Goal: Task Accomplishment & Management: Complete application form

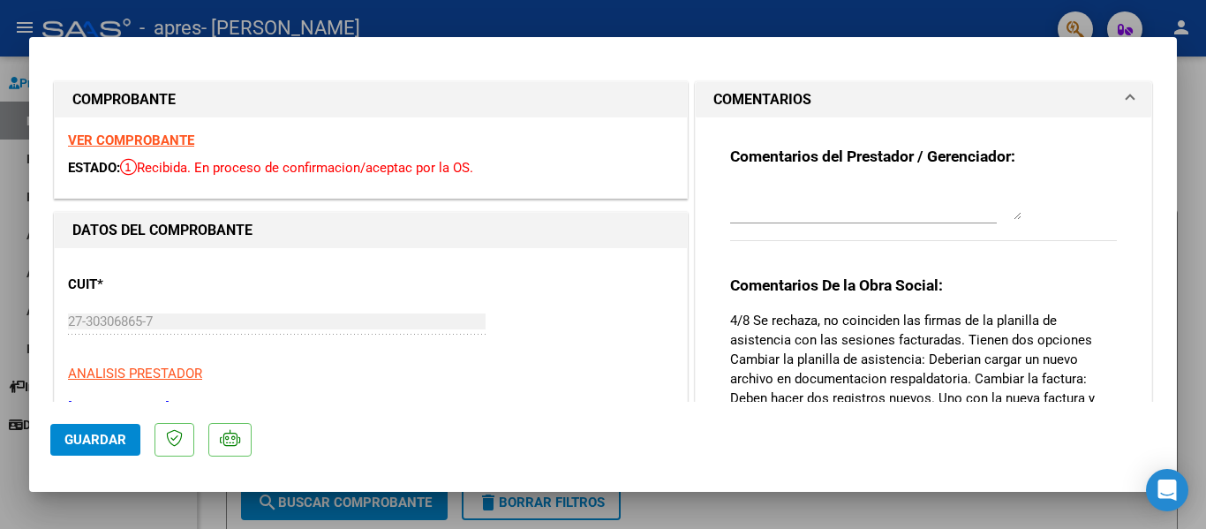
drag, startPoint x: 841, startPoint y: 271, endPoint x: 694, endPoint y: 339, distance: 162.3
click at [695, 339] on div "Comentarios del Prestador / Gerenciador: Comentarios De la Obra Social: 4/8 Se …" at bounding box center [922, 322] width 455 height 410
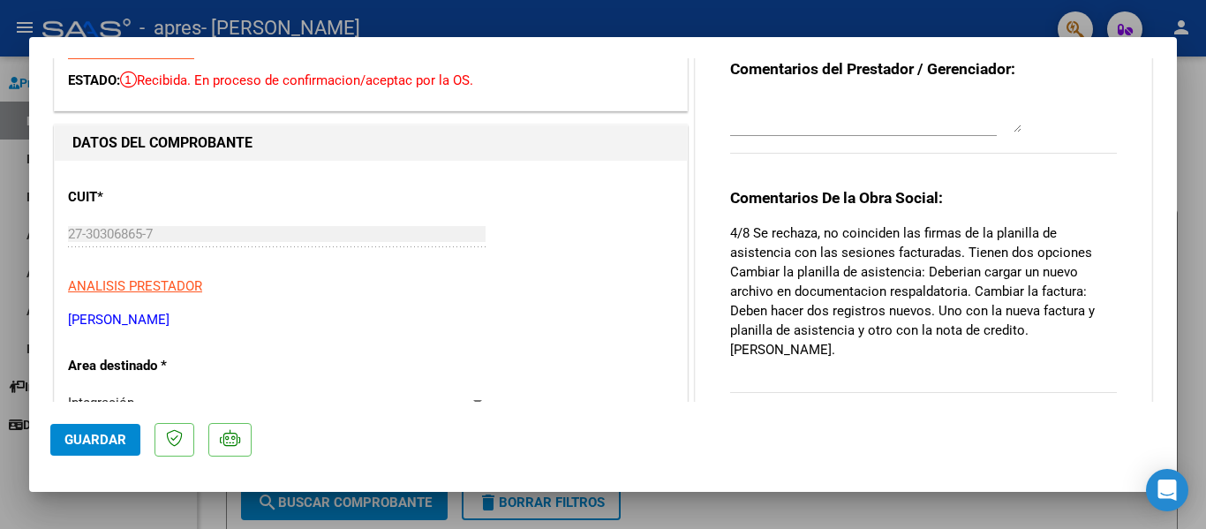
scroll to position [129, 0]
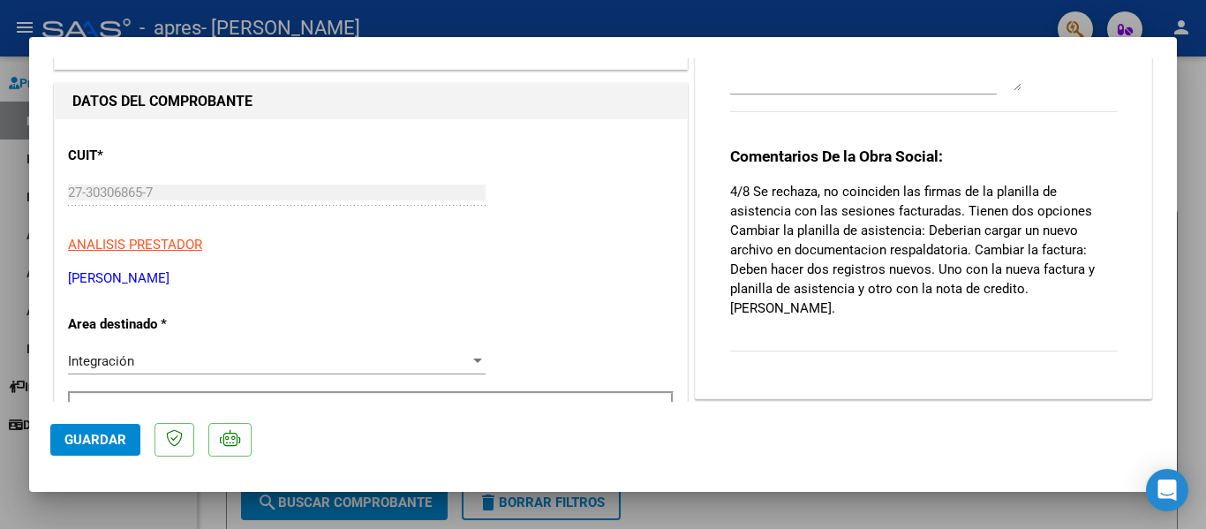
click at [865, 513] on div at bounding box center [603, 264] width 1206 height 529
type input "$ 0,00"
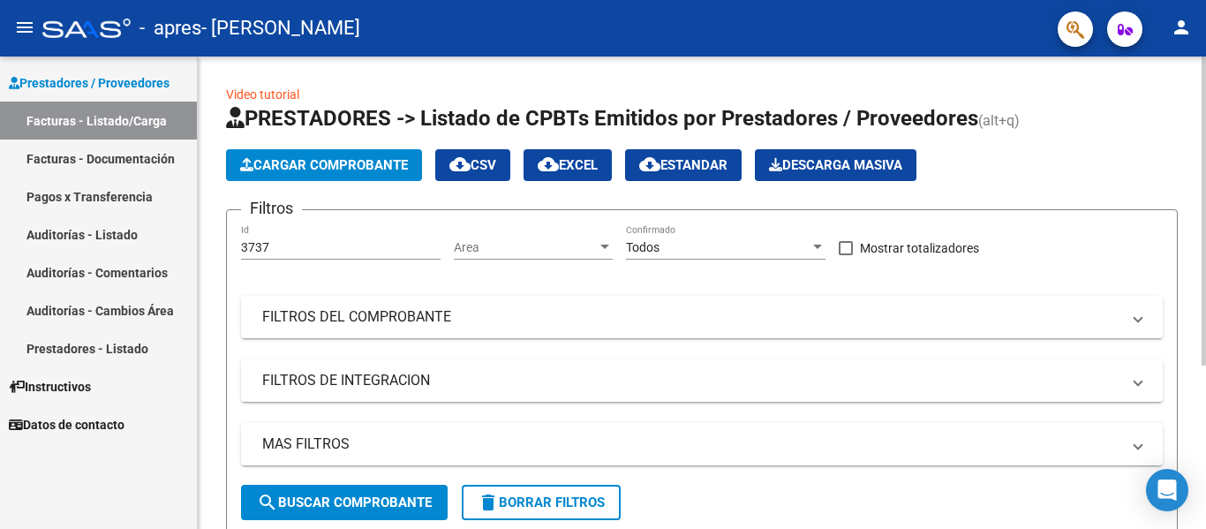
click at [368, 163] on span "Cargar Comprobante" at bounding box center [324, 165] width 168 height 16
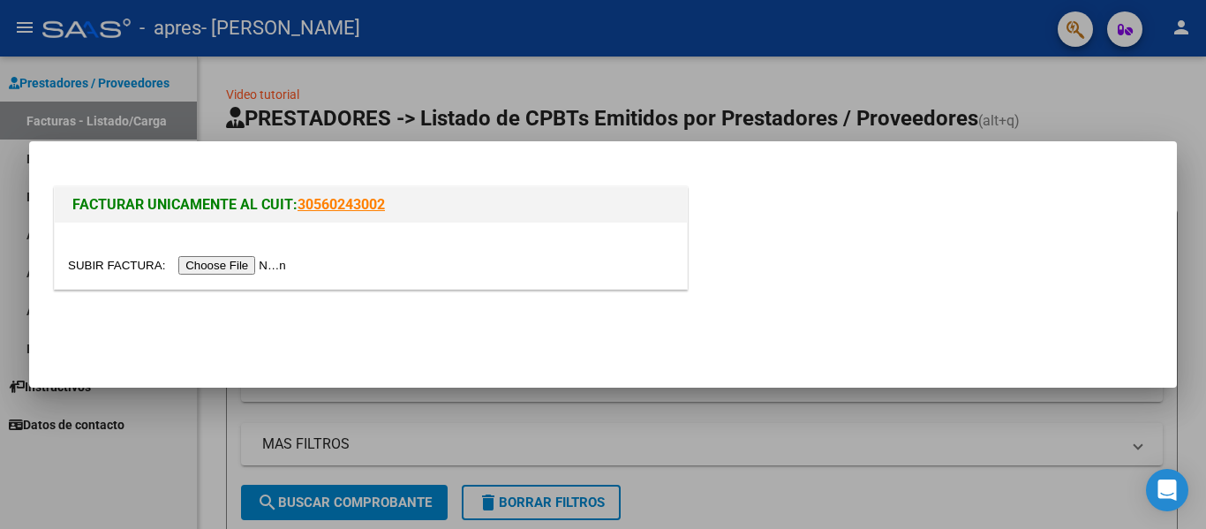
click at [254, 267] on input "file" at bounding box center [179, 265] width 223 height 19
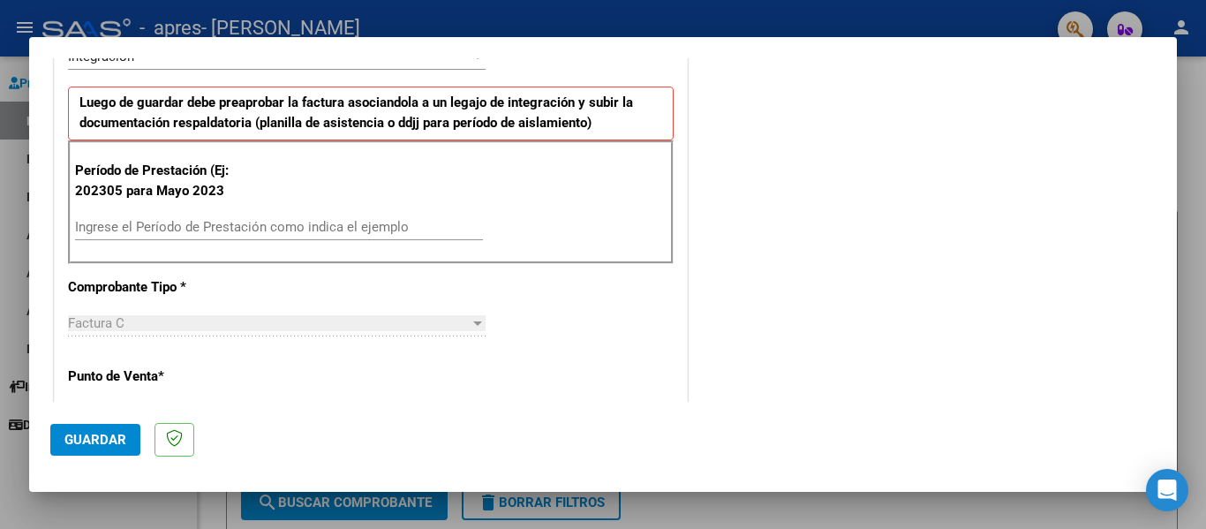
scroll to position [443, 0]
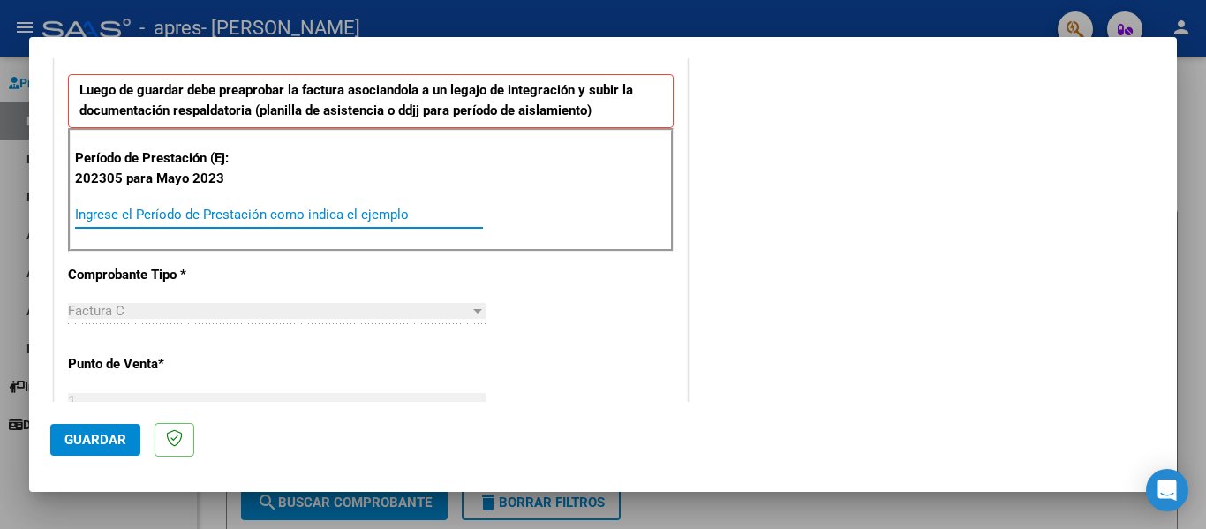
click at [288, 214] on input "Ingrese el Período de Prestación como indica el ejemplo" at bounding box center [279, 215] width 408 height 16
type input "202507"
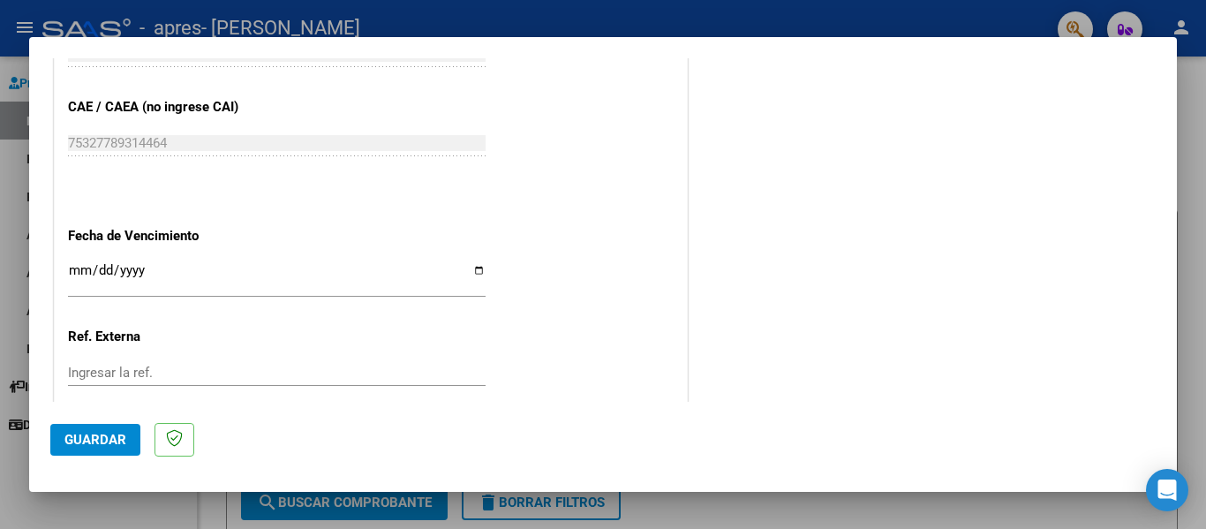
scroll to position [1070, 0]
click at [73, 270] on input "Ingresar la fecha" at bounding box center [276, 276] width 417 height 28
type input "[DATE]"
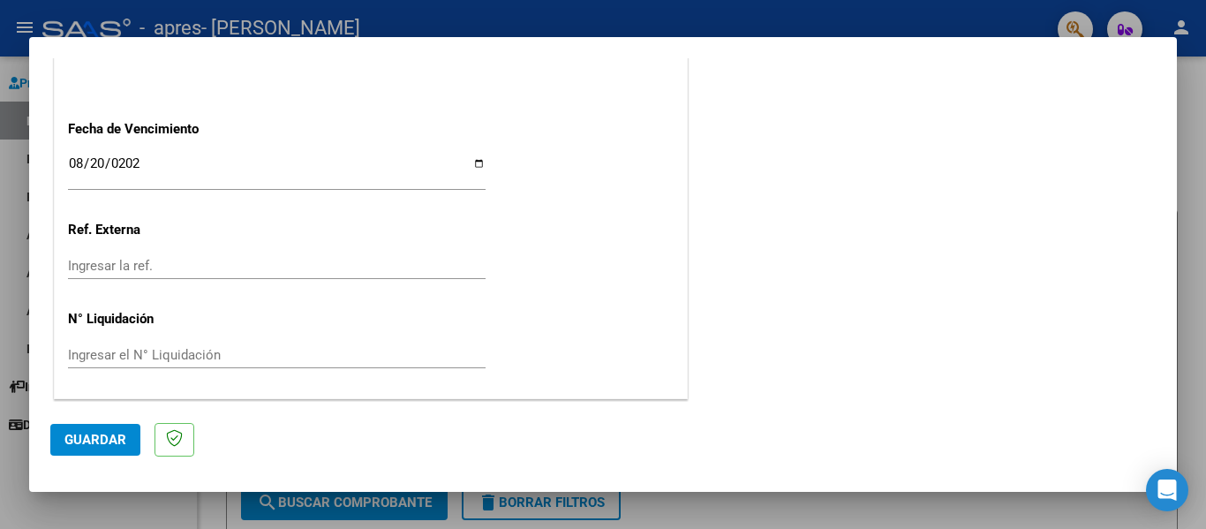
scroll to position [1176, 0]
click at [101, 445] on span "Guardar" at bounding box center [95, 440] width 62 height 16
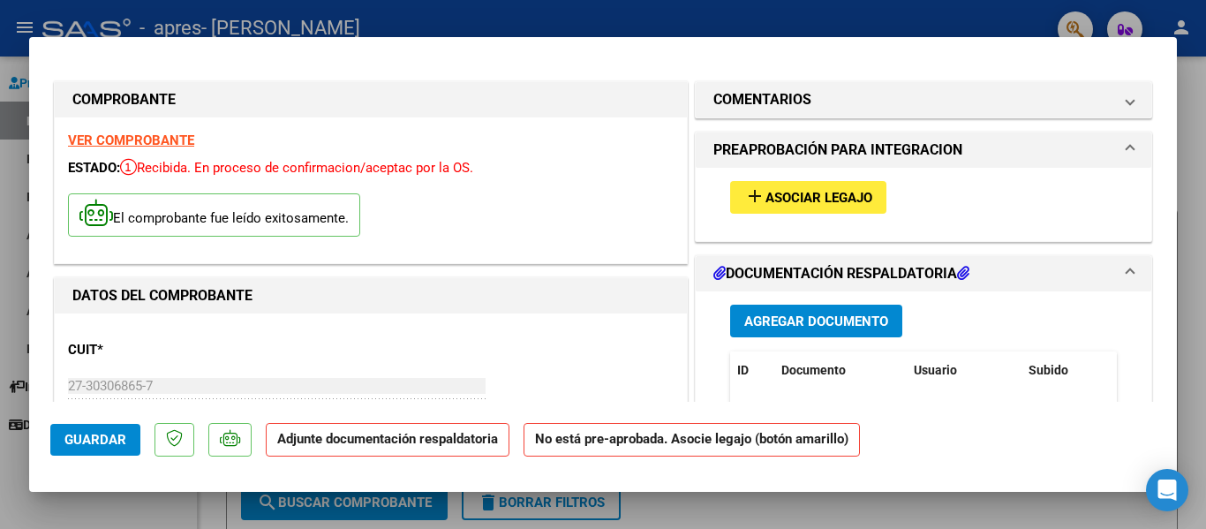
click at [794, 190] on span "Asociar Legajo" at bounding box center [818, 198] width 107 height 16
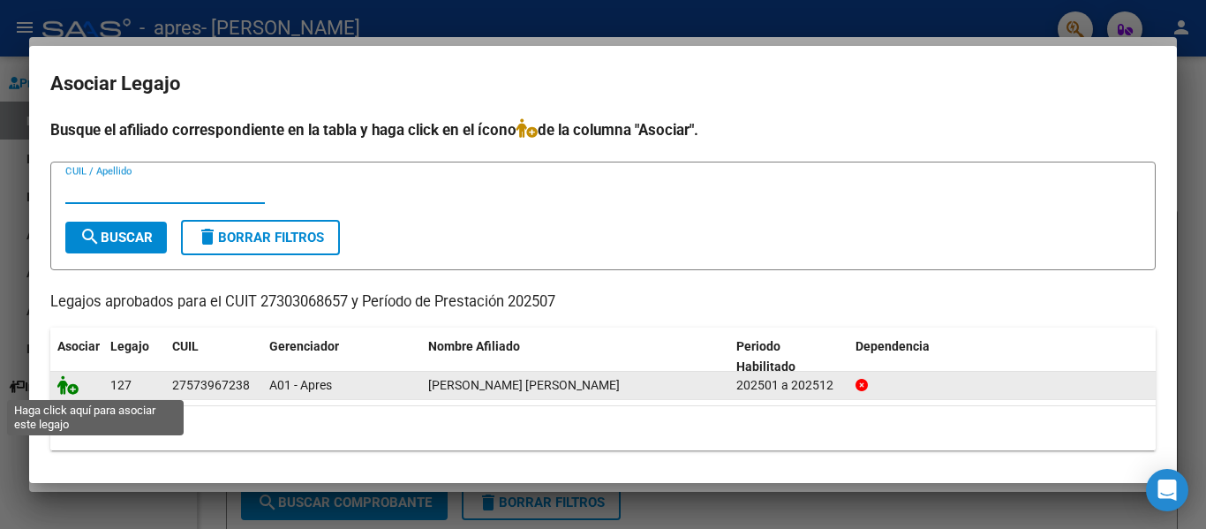
click at [65, 382] on icon at bounding box center [67, 384] width 21 height 19
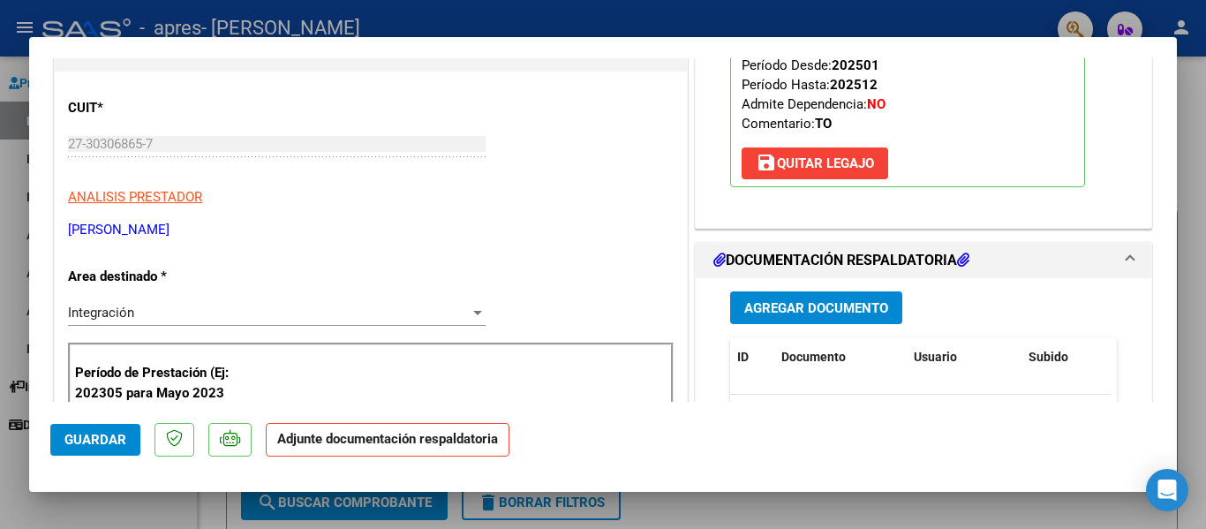
scroll to position [312, 0]
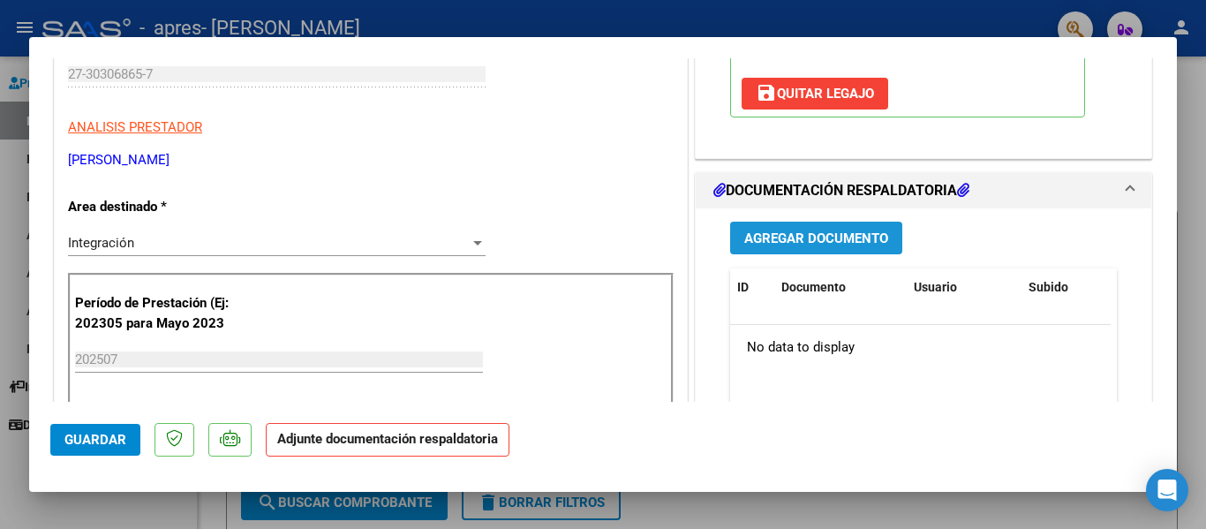
click at [778, 242] on span "Agregar Documento" at bounding box center [816, 238] width 144 height 16
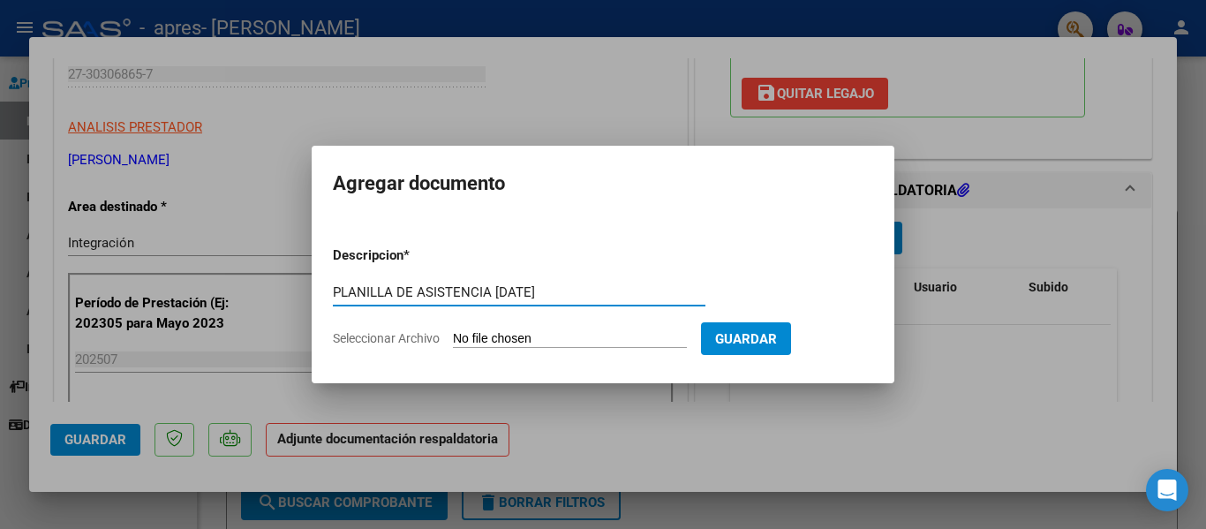
type input "PLANILLA DE ASISTENCIA [DATE]"
click at [662, 335] on input "Seleccionar Archivo" at bounding box center [570, 339] width 234 height 17
type input "C:\fakepath\PLANILLA DE ASISTENCIA TO [PERSON_NAME].pdf"
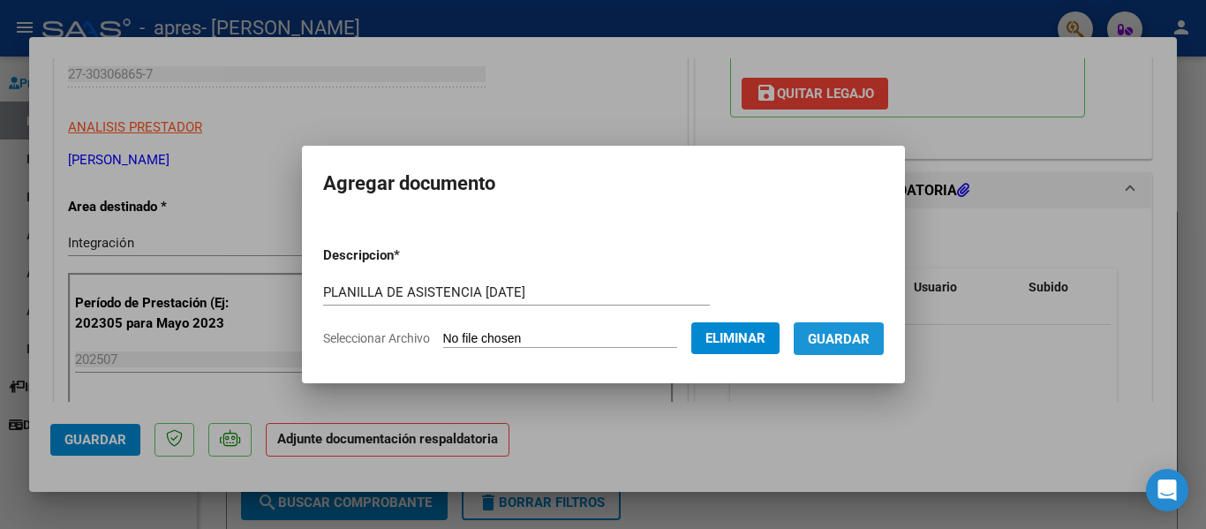
click at [866, 341] on span "Guardar" at bounding box center [839, 339] width 62 height 16
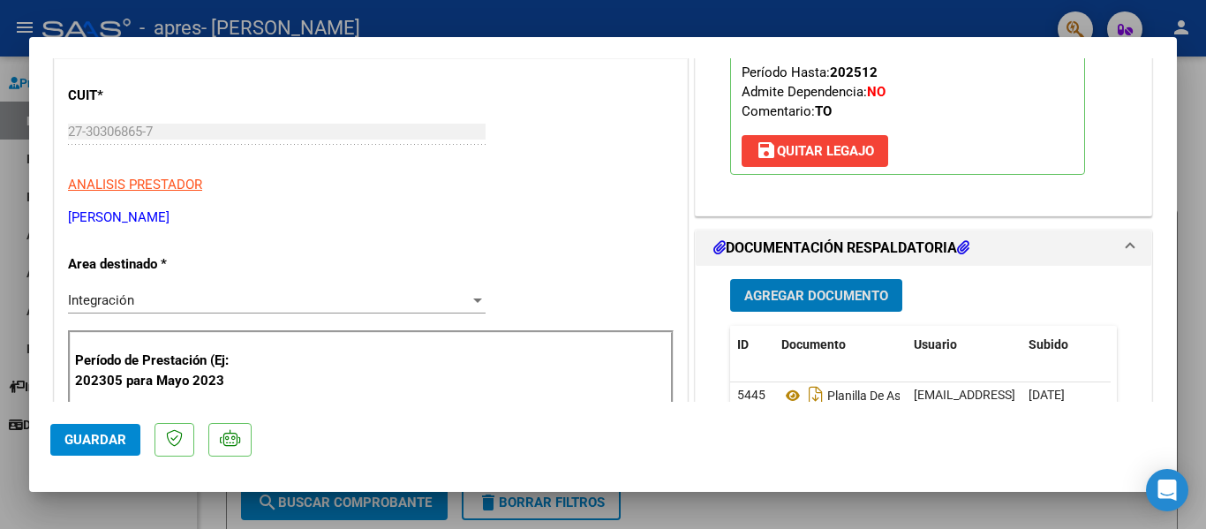
scroll to position [254, 0]
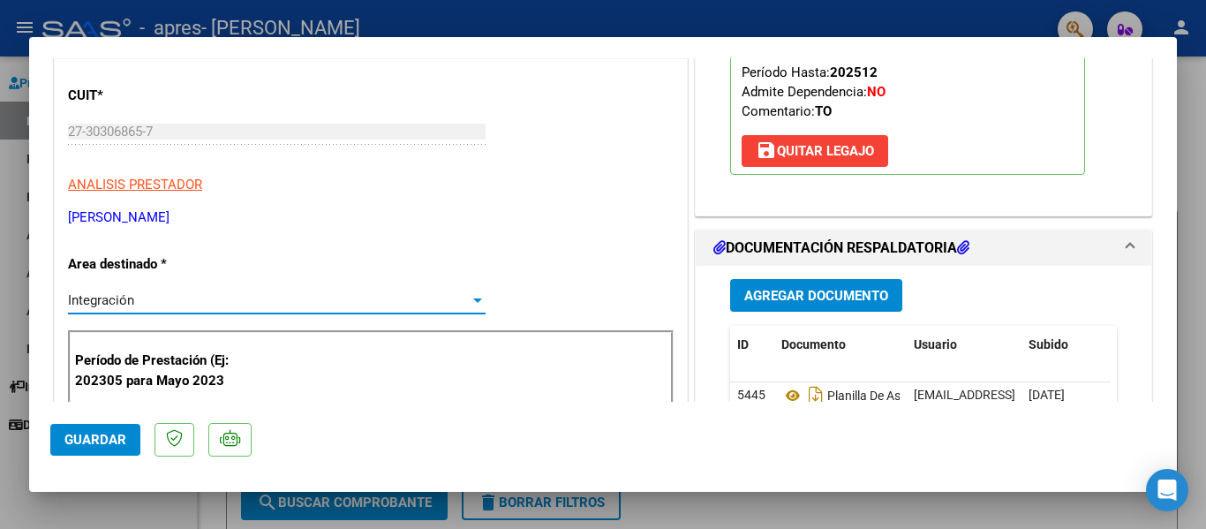
click at [470, 297] on div at bounding box center [478, 300] width 16 height 14
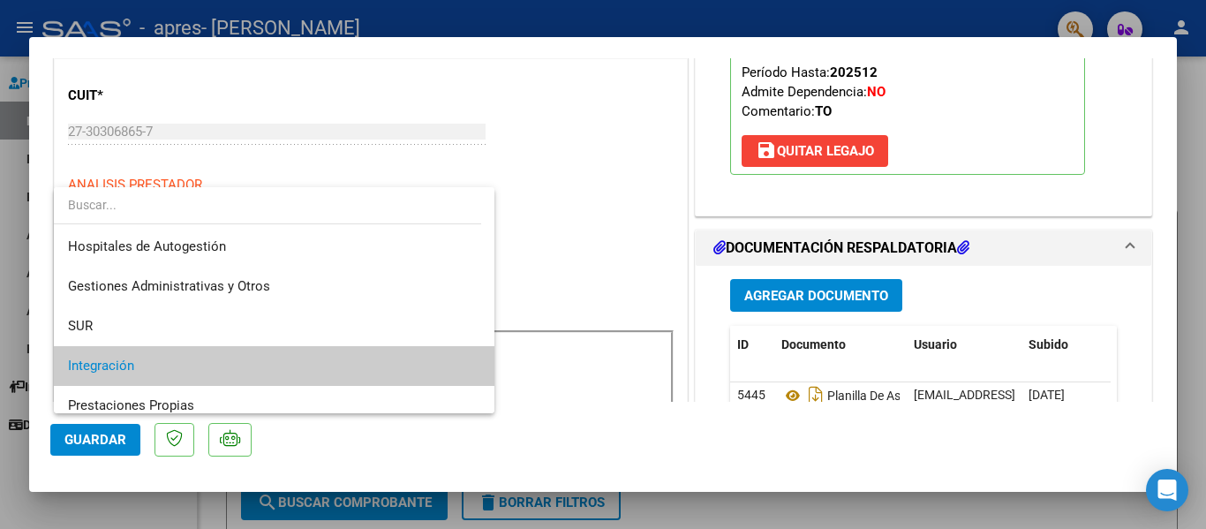
scroll to position [66, 0]
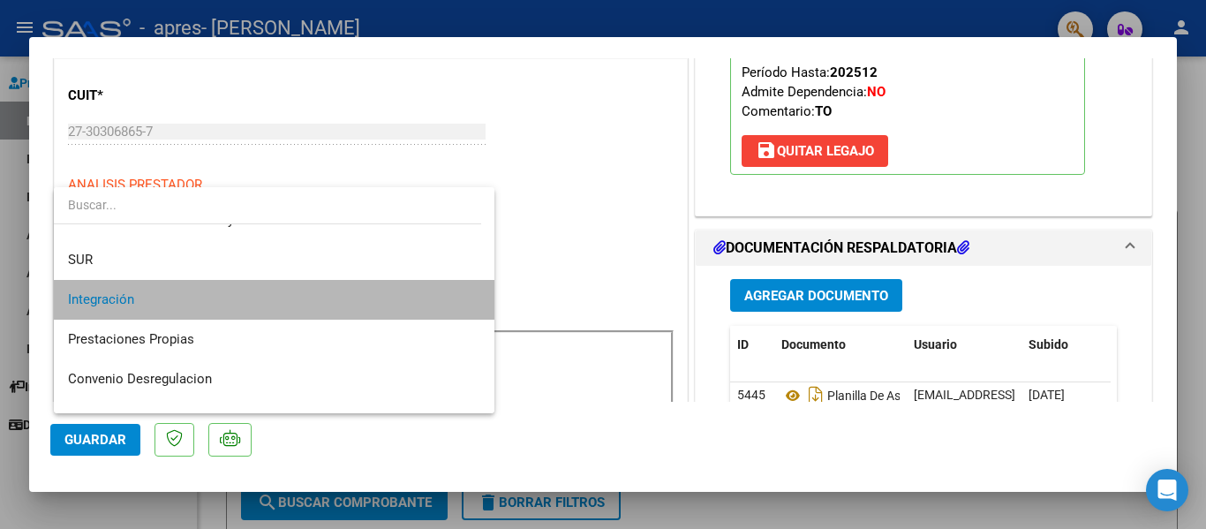
click at [352, 297] on span "Integración" at bounding box center [274, 300] width 412 height 40
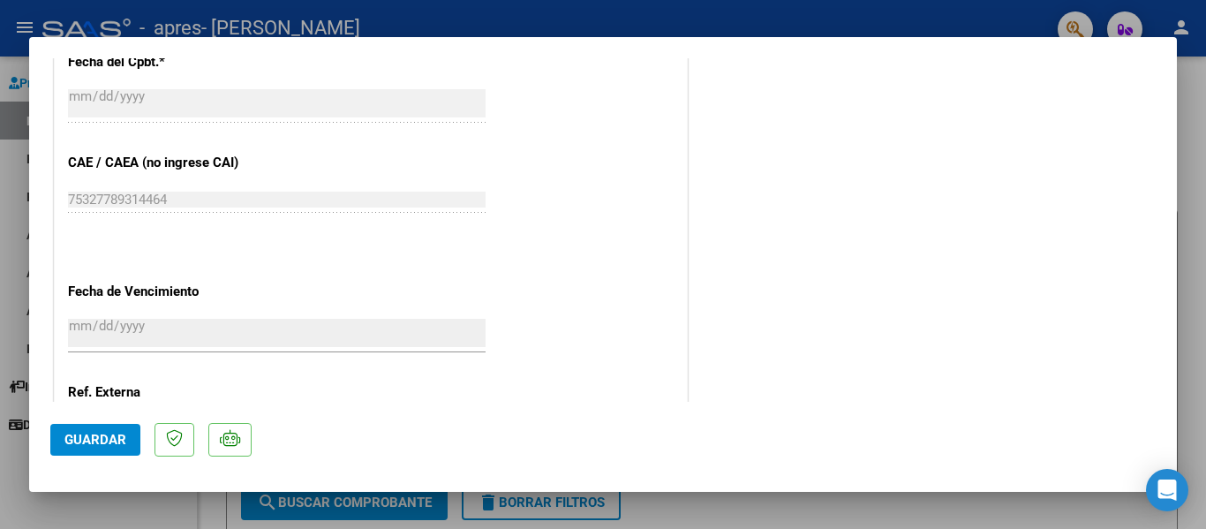
scroll to position [1077, 0]
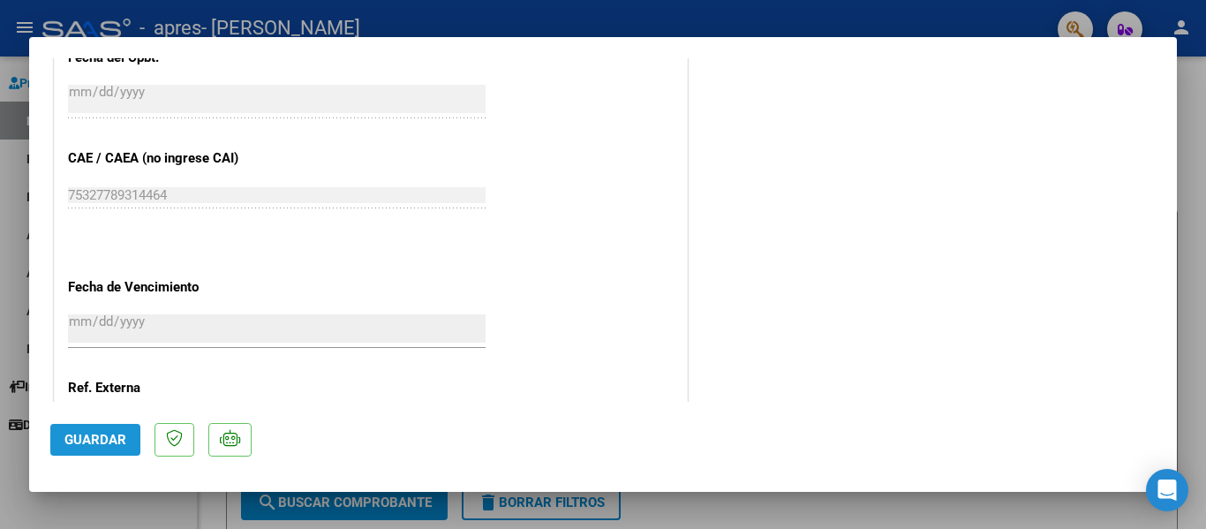
click at [103, 441] on span "Guardar" at bounding box center [95, 440] width 62 height 16
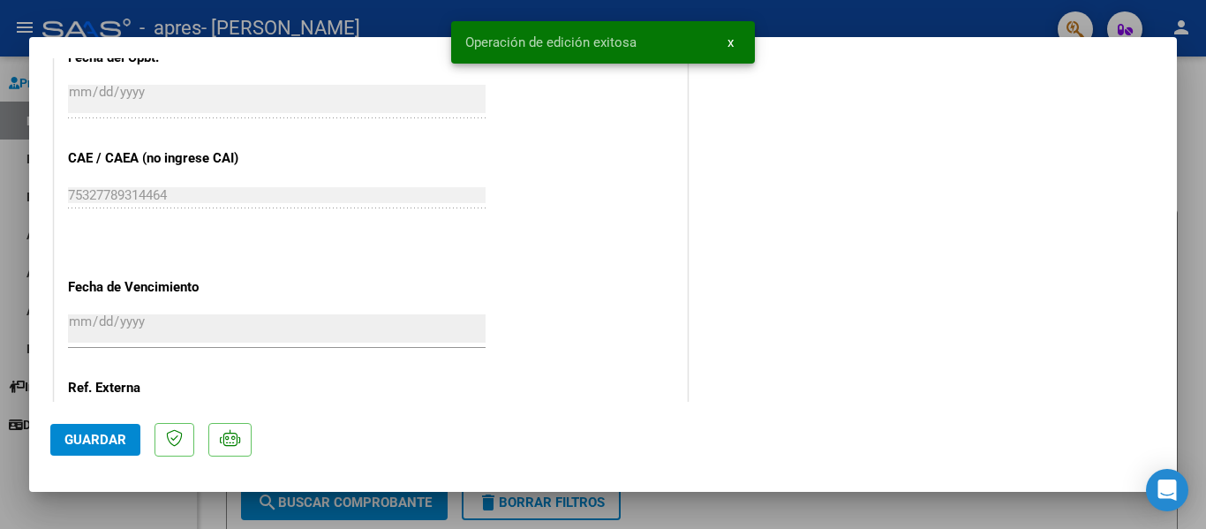
click at [1183, 160] on div at bounding box center [603, 264] width 1206 height 529
type input "$ 0,00"
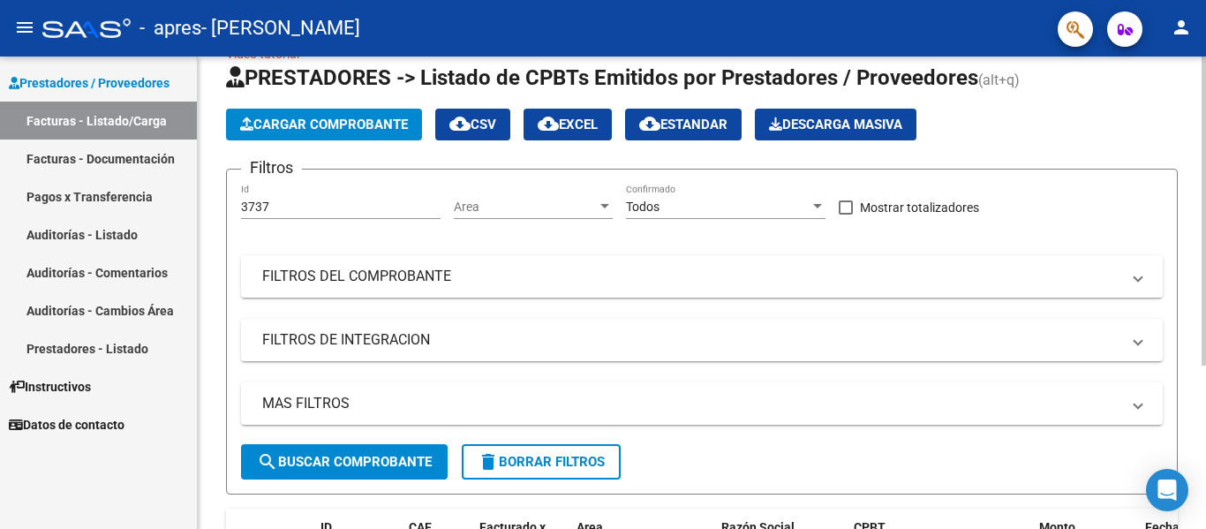
scroll to position [41, 0]
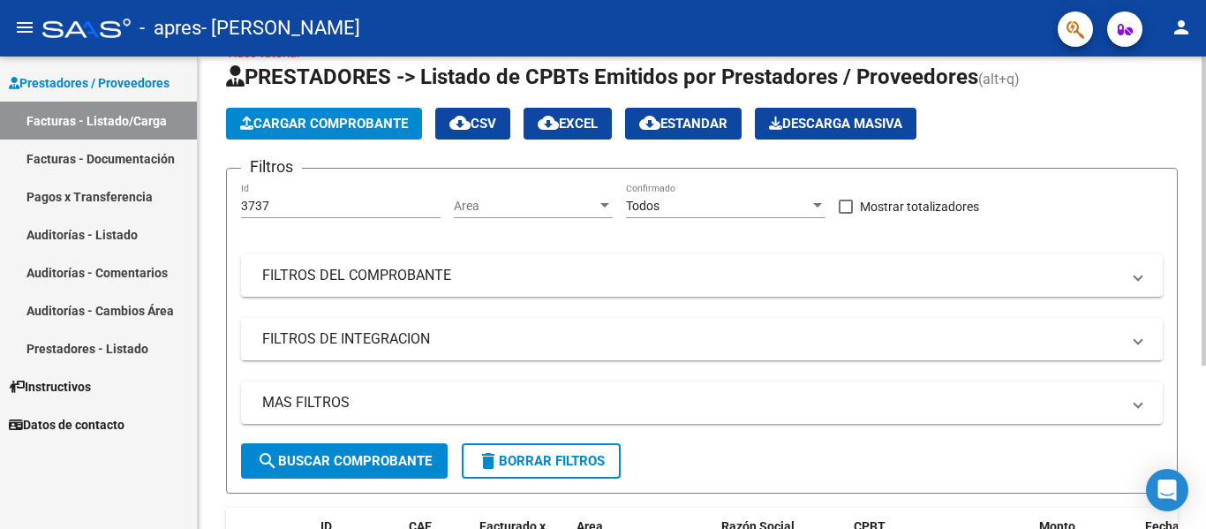
click at [335, 335] on mat-panel-title "FILTROS DE INTEGRACION" at bounding box center [691, 338] width 858 height 19
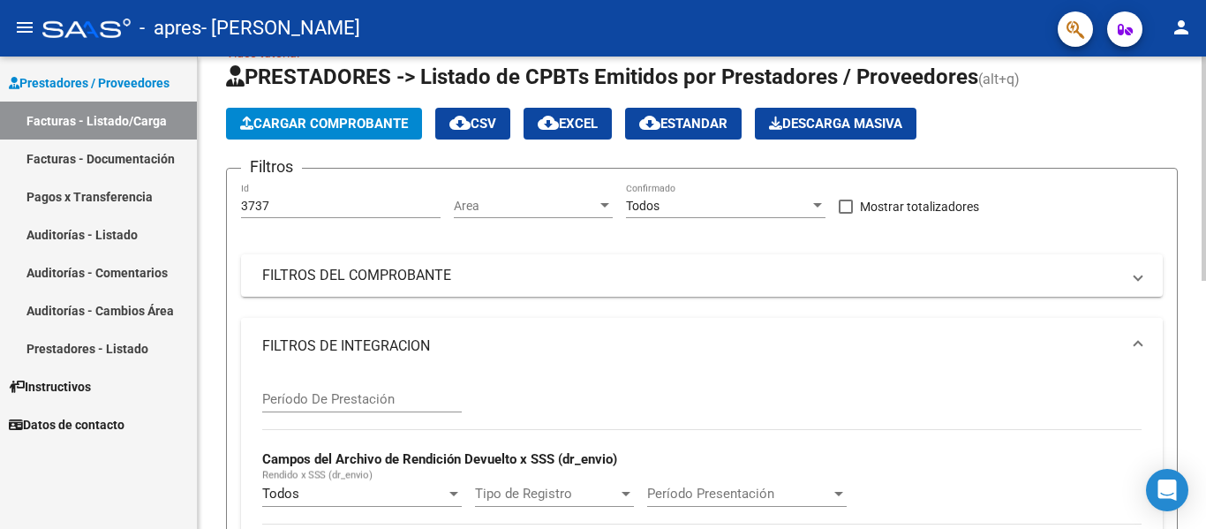
scroll to position [63, 0]
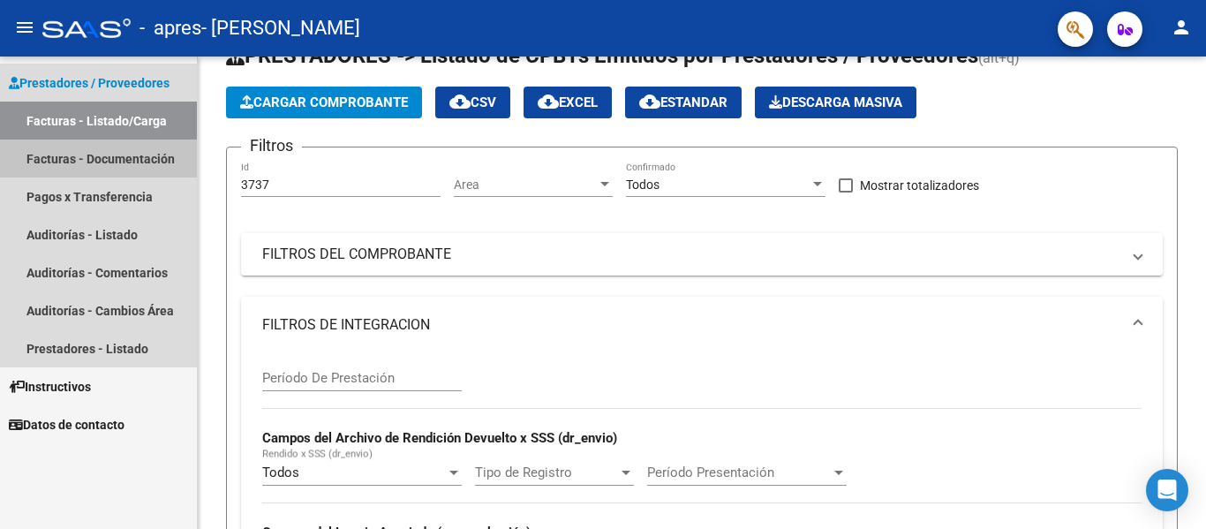
click at [155, 161] on link "Facturas - Documentación" at bounding box center [98, 158] width 197 height 38
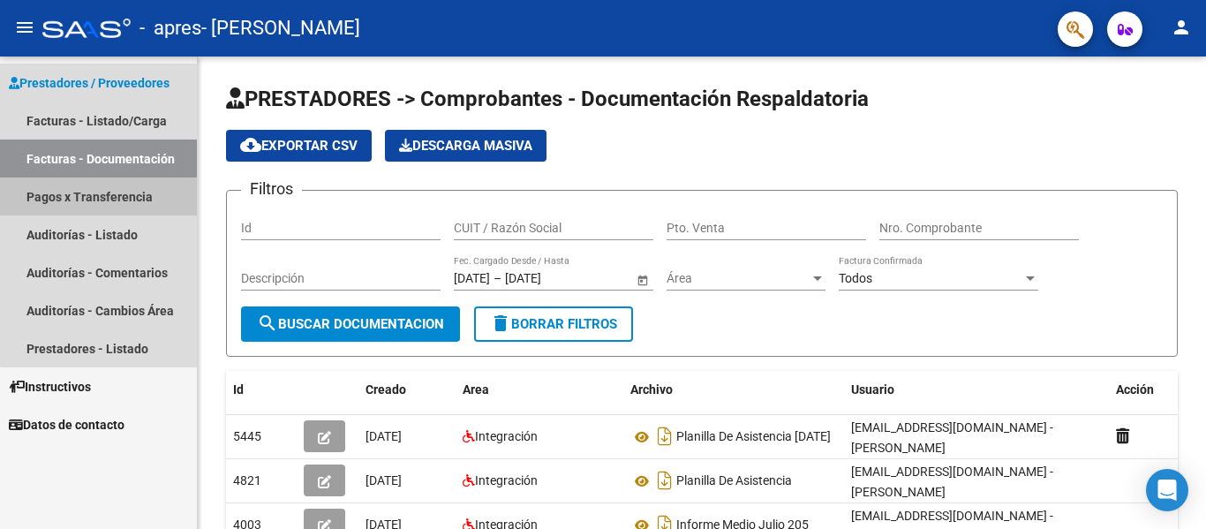
click at [136, 195] on link "Pagos x Transferencia" at bounding box center [98, 196] width 197 height 38
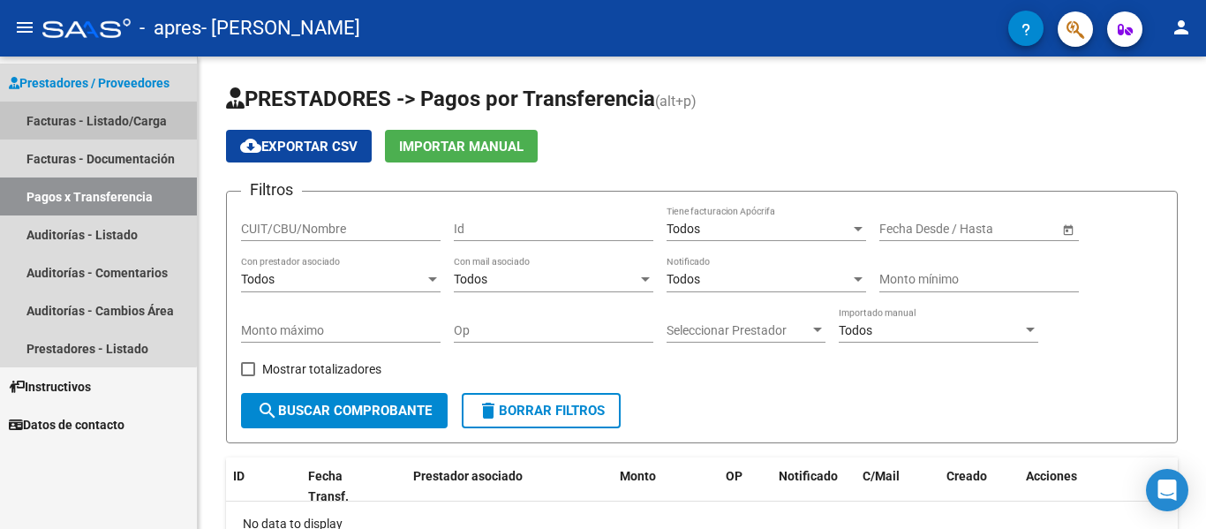
click at [71, 128] on link "Facturas - Listado/Carga" at bounding box center [98, 120] width 197 height 38
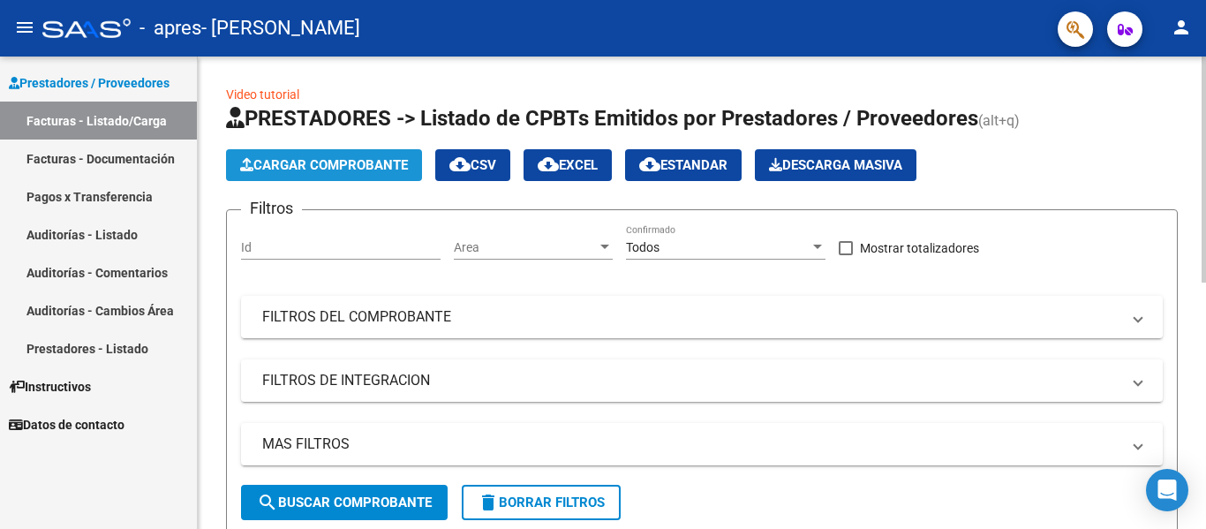
click at [323, 164] on span "Cargar Comprobante" at bounding box center [324, 165] width 168 height 16
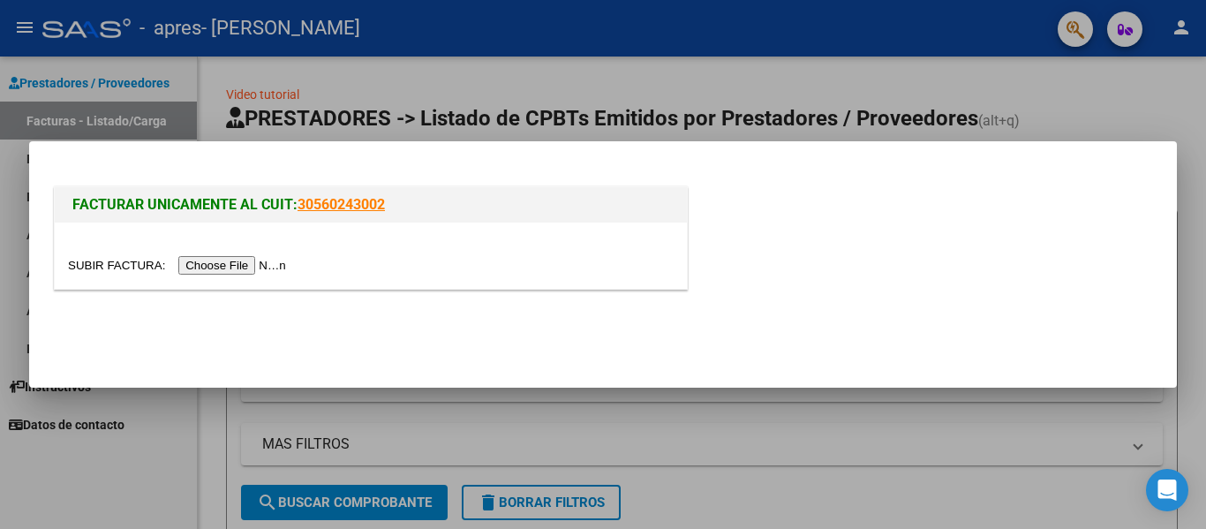
click at [269, 260] on input "file" at bounding box center [179, 265] width 223 height 19
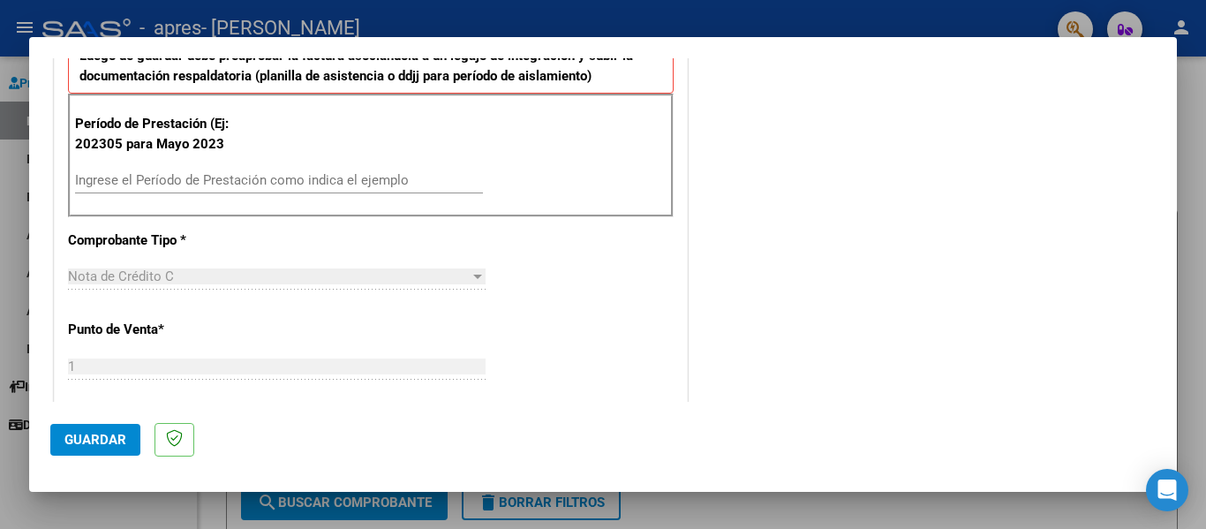
scroll to position [478, 0]
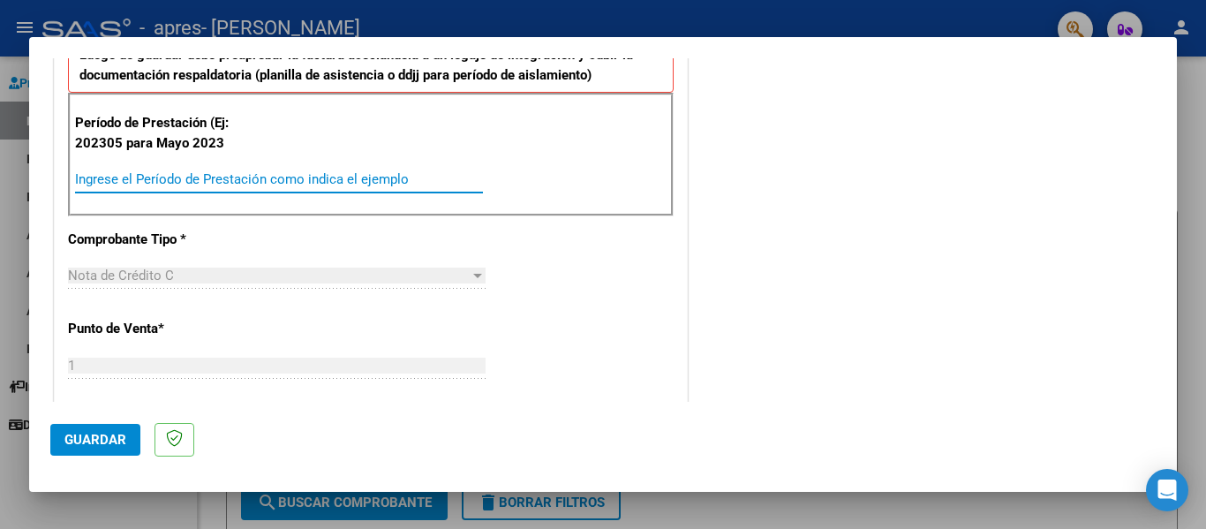
click at [211, 184] on input "Ingrese el Período de Prestación como indica el ejemplo" at bounding box center [279, 179] width 408 height 16
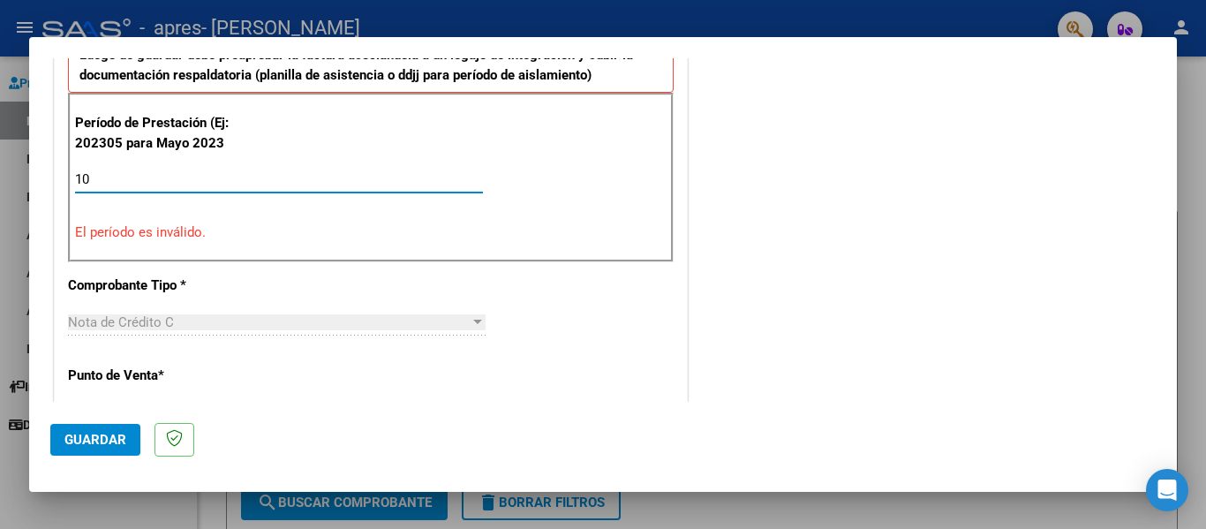
type input "1"
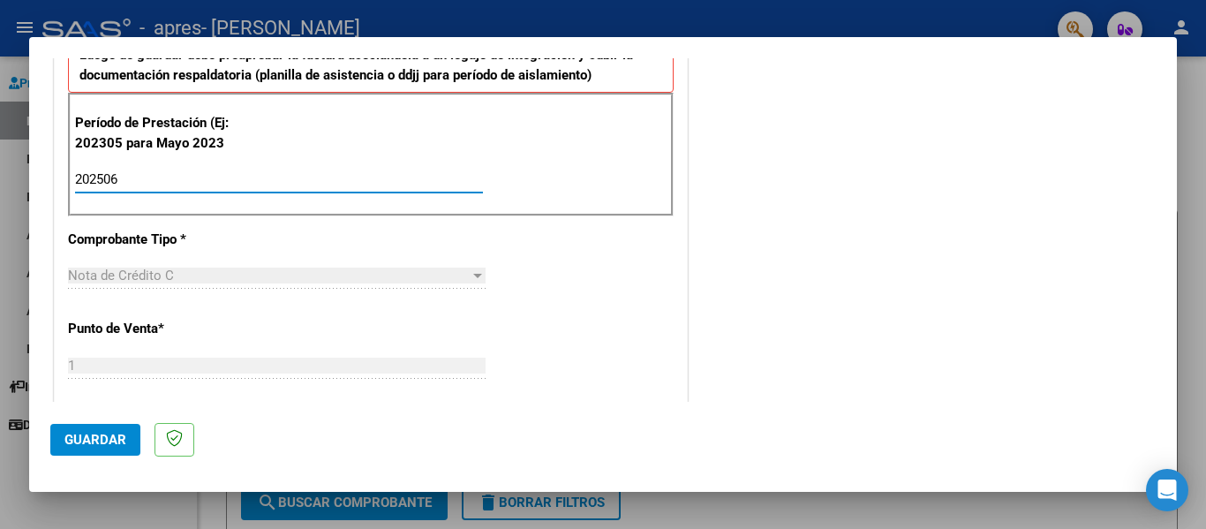
type input "202507"
click at [211, 184] on input "202507" at bounding box center [279, 179] width 408 height 16
click at [402, 306] on div "CUIT * 27-30306865-7 Ingresar CUIT ANALISIS PRESTADOR Area destinado * Integrac…" at bounding box center [371, 448] width 632 height 1295
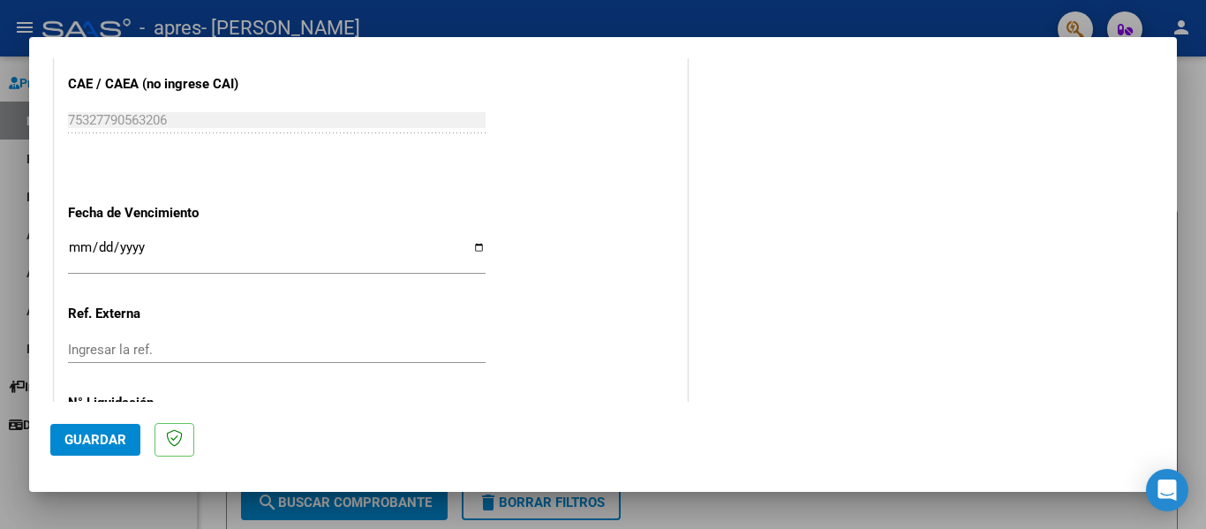
scroll to position [1091, 0]
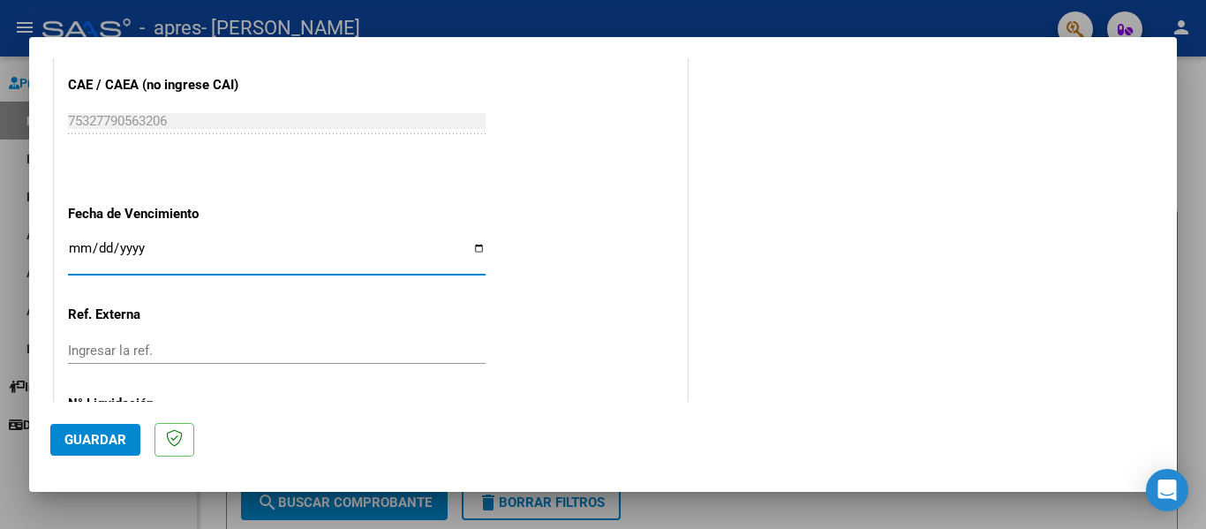
click at [469, 252] on input "Ingresar la fecha" at bounding box center [276, 255] width 417 height 28
type input "[DATE]"
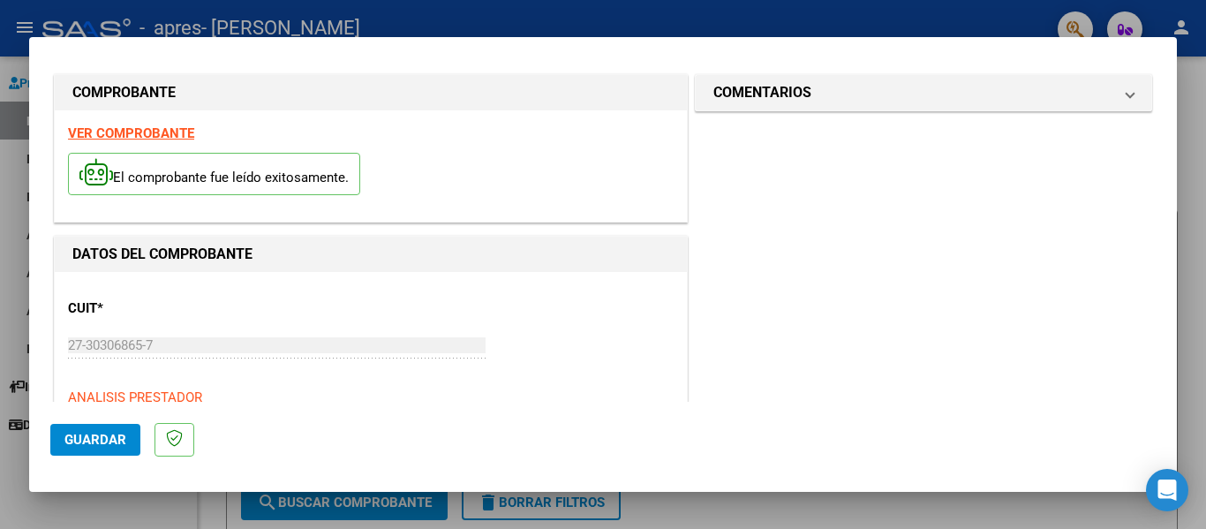
scroll to position [0, 0]
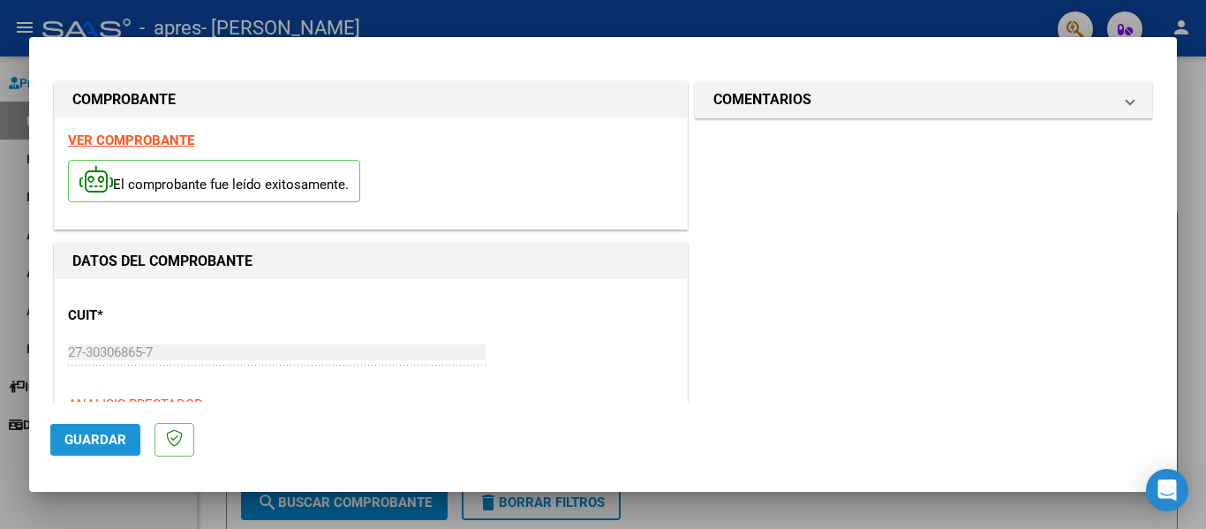
click at [101, 434] on span "Guardar" at bounding box center [95, 440] width 62 height 16
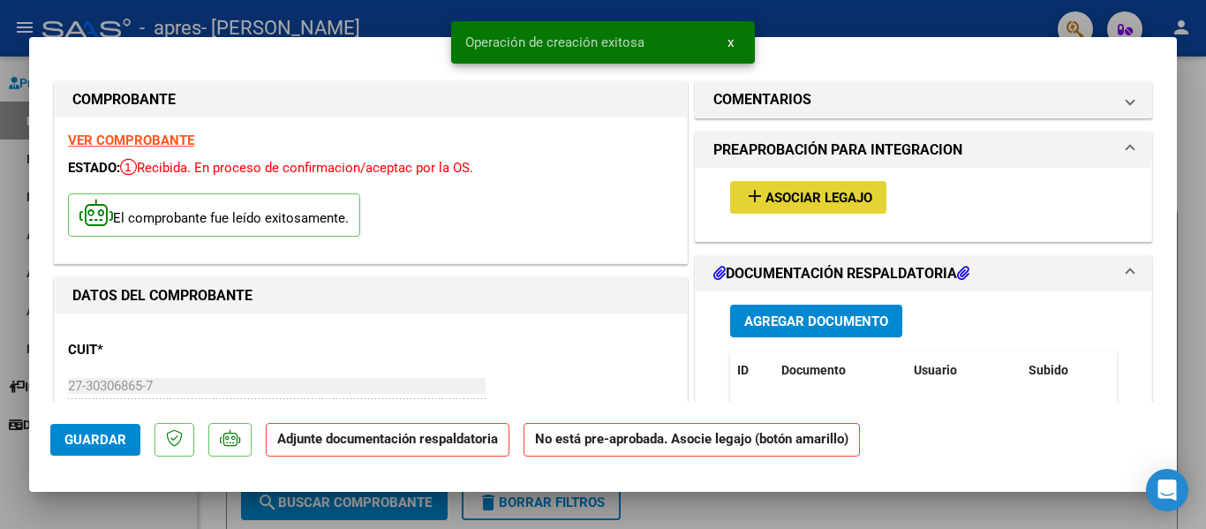
click at [805, 195] on span "Asociar Legajo" at bounding box center [818, 198] width 107 height 16
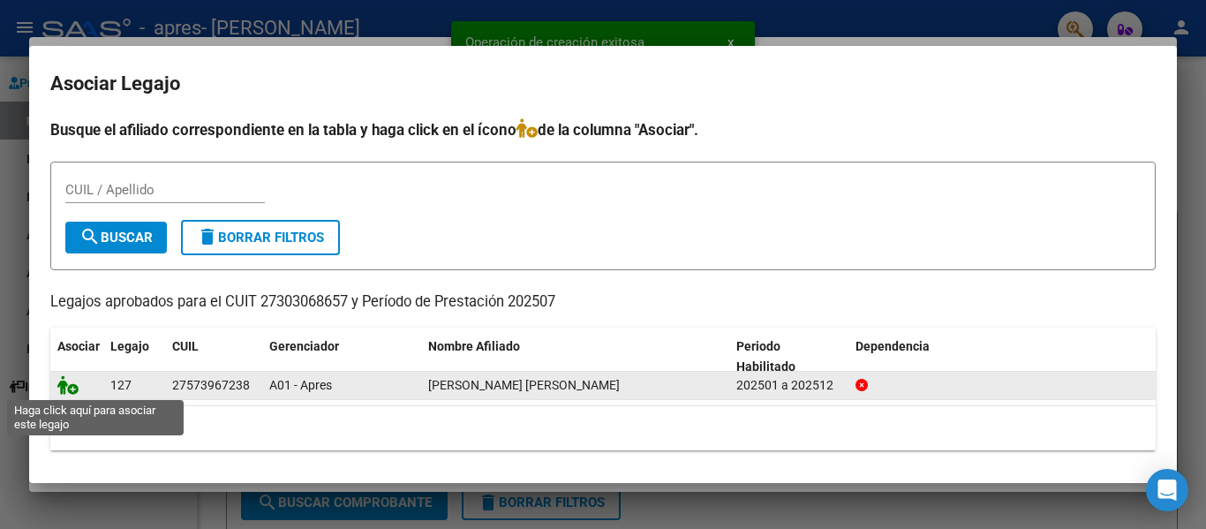
click at [64, 387] on icon at bounding box center [67, 384] width 21 height 19
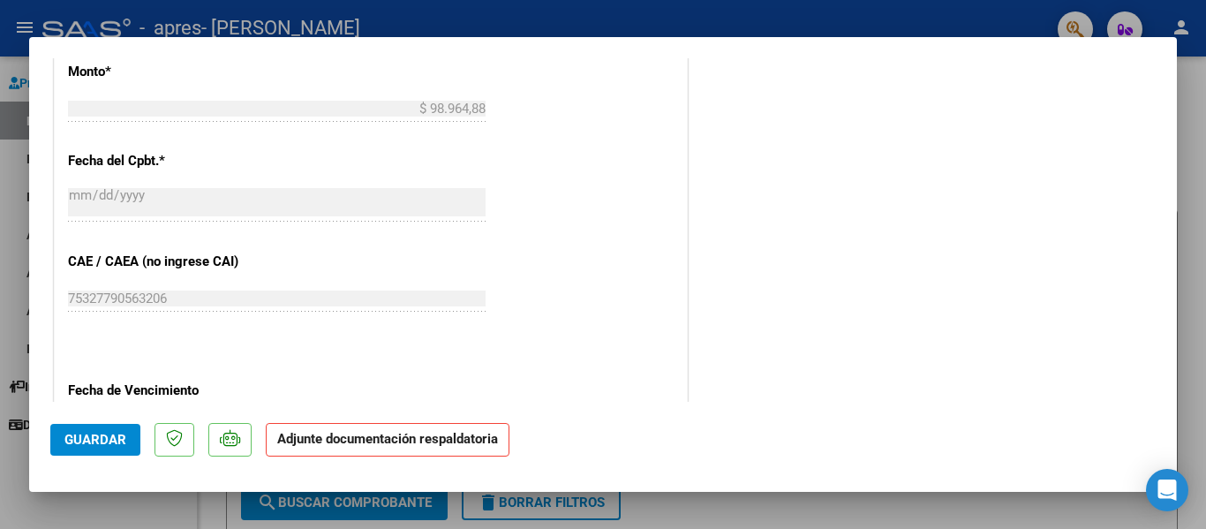
scroll to position [1237, 0]
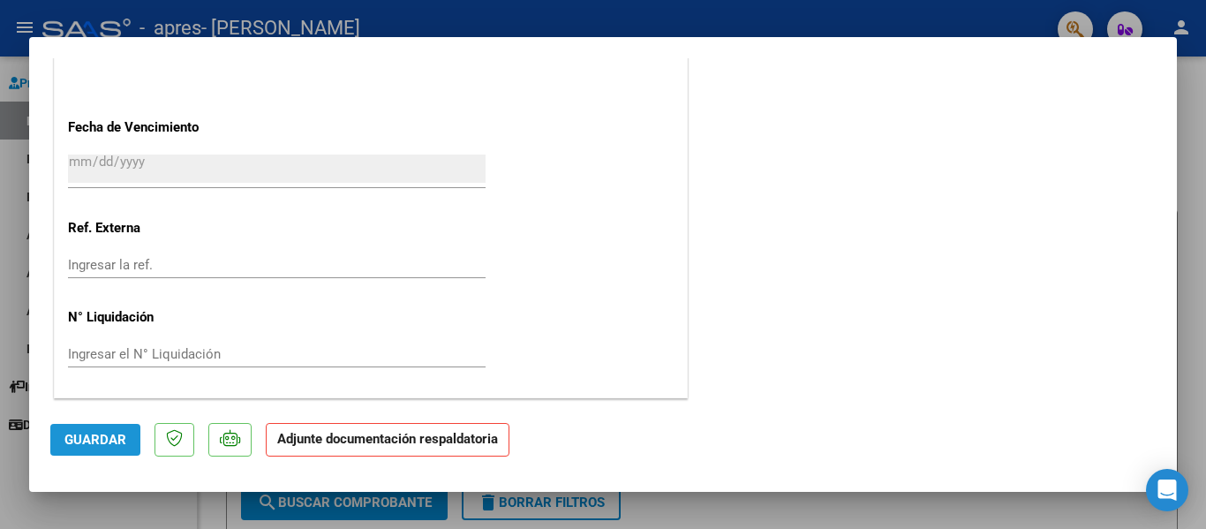
click at [96, 435] on span "Guardar" at bounding box center [95, 440] width 62 height 16
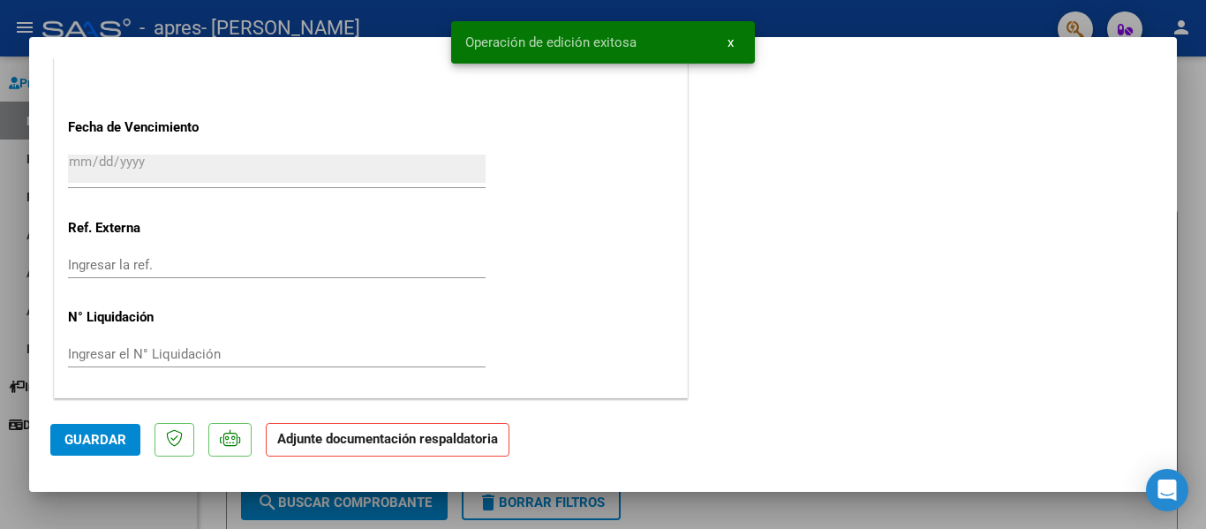
click at [1201, 171] on div at bounding box center [603, 264] width 1206 height 529
type input "$ 0,00"
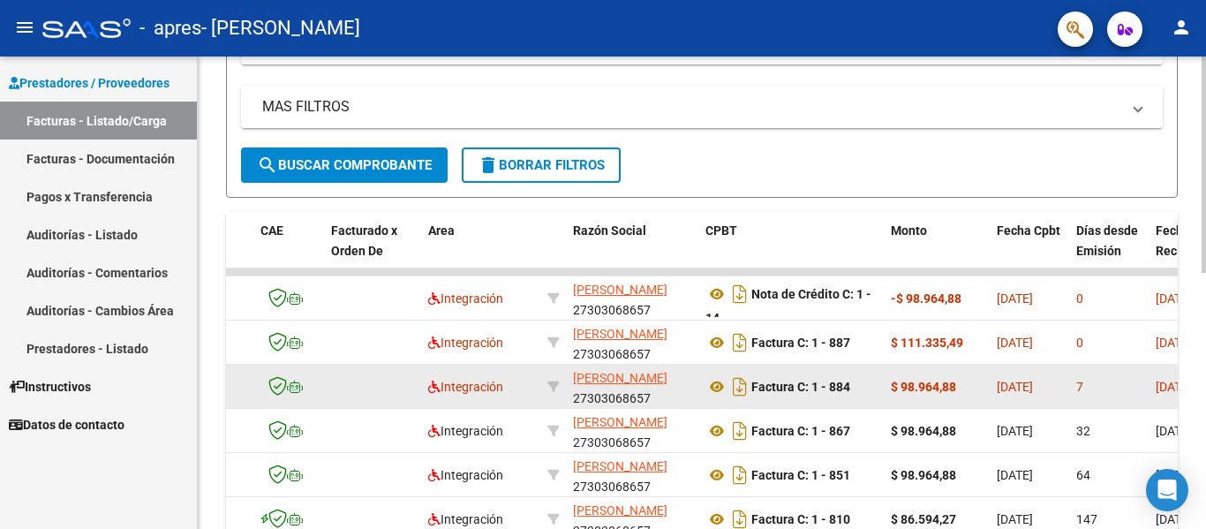
scroll to position [298, 0]
